Goal: Check status: Check status

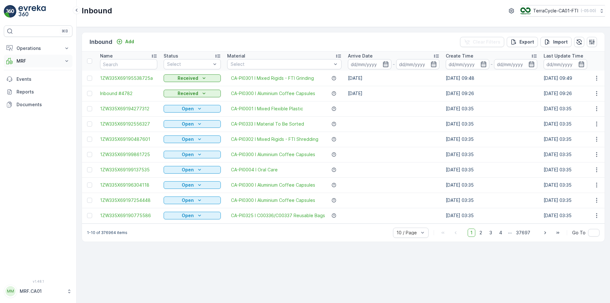
click at [34, 60] on p "MRF" at bounding box center [38, 61] width 43 height 6
click at [43, 93] on link "Pallet" at bounding box center [43, 89] width 59 height 9
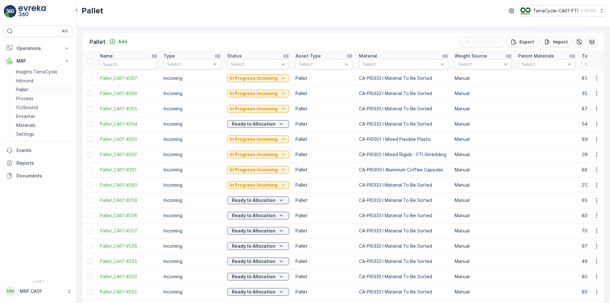
click at [28, 89] on p "Pallet" at bounding box center [22, 89] width 12 height 6
click at [32, 107] on p "Outbound" at bounding box center [27, 107] width 22 height 6
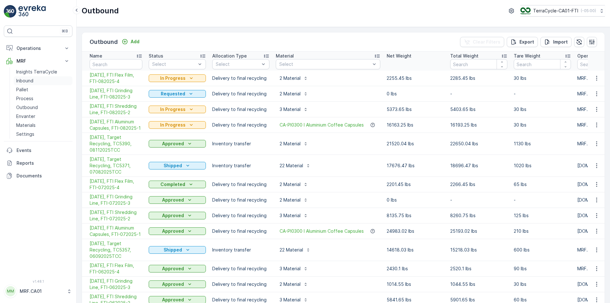
click at [28, 81] on p "Inbound" at bounding box center [24, 81] width 17 height 6
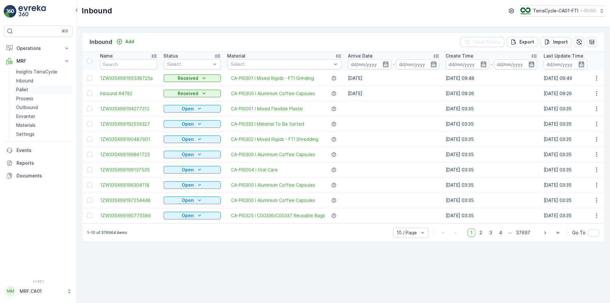
click at [26, 90] on p "Pallet" at bounding box center [22, 89] width 12 height 6
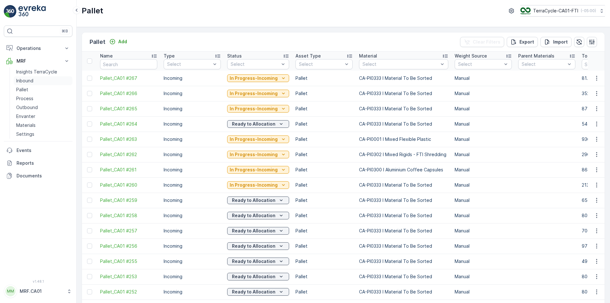
click at [30, 80] on p "Inbound" at bounding box center [24, 81] width 17 height 6
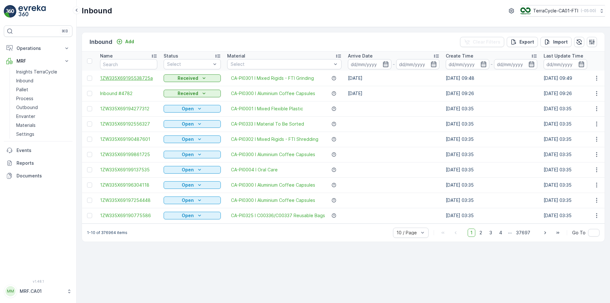
click at [133, 77] on span "1ZW335X69195538725a" at bounding box center [128, 78] width 57 height 6
